Goal: Information Seeking & Learning: Learn about a topic

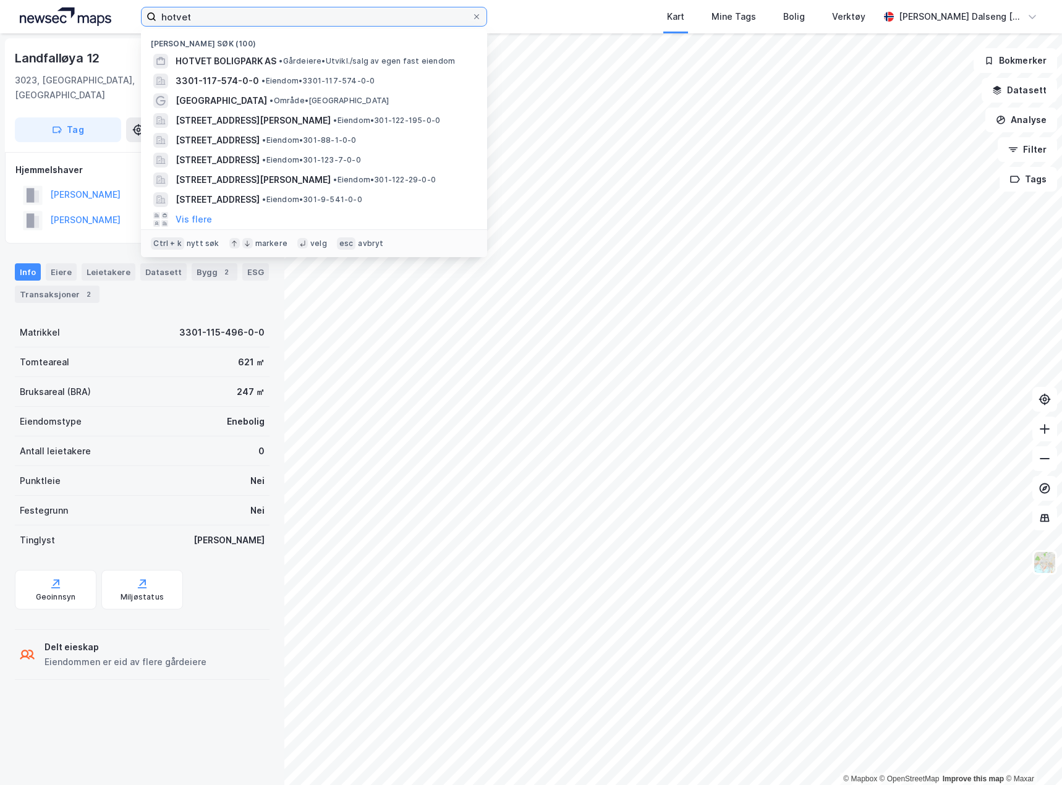
click at [231, 17] on input "hotvet" at bounding box center [313, 16] width 315 height 19
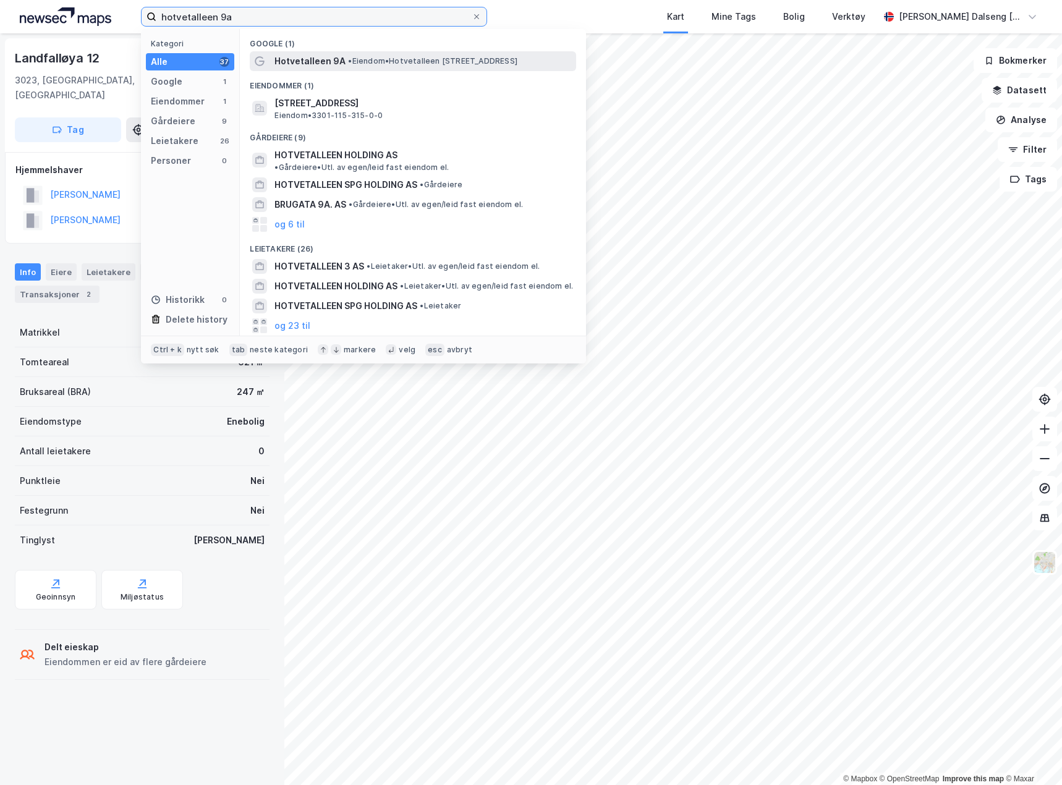
type input "hotvetalleen 9a"
click at [405, 63] on span "• Eiendom • [STREET_ADDRESS]" at bounding box center [432, 61] width 169 height 10
